Goal: Browse casually

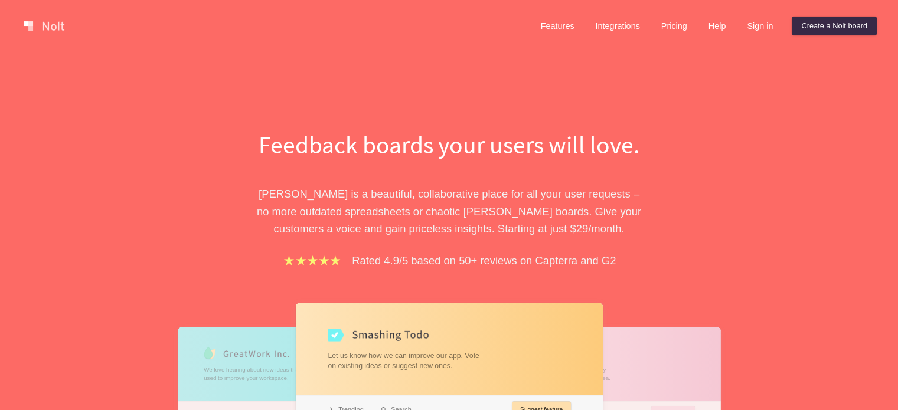
click at [772, 77] on div "Feedback boards your users will love. [PERSON_NAME] is a beautiful, collaborati…" at bounding box center [449, 347] width 898 height 590
